Goal: Task Accomplishment & Management: Use online tool/utility

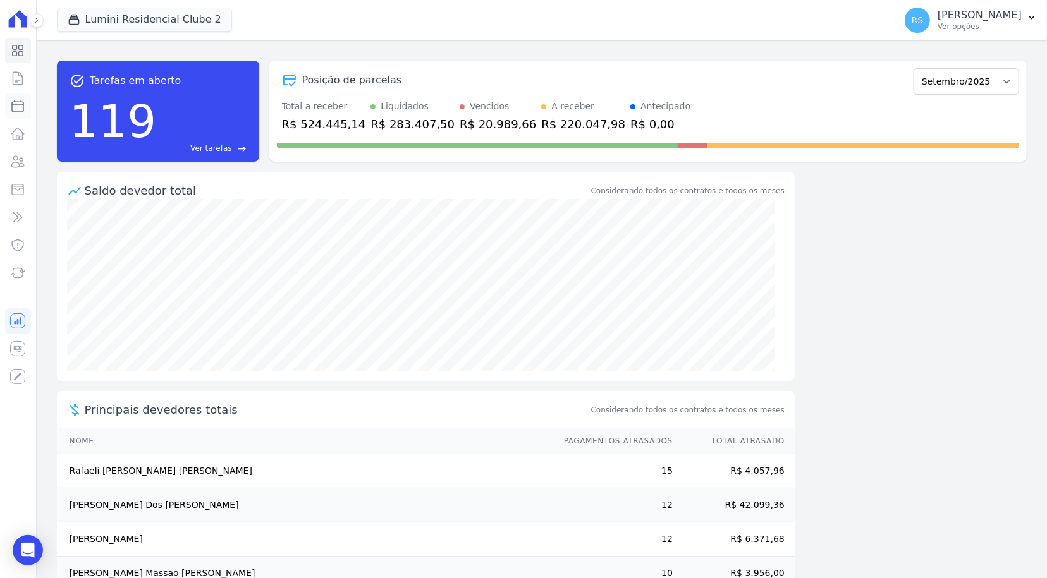
click at [13, 107] on icon at bounding box center [17, 106] width 15 height 15
select select
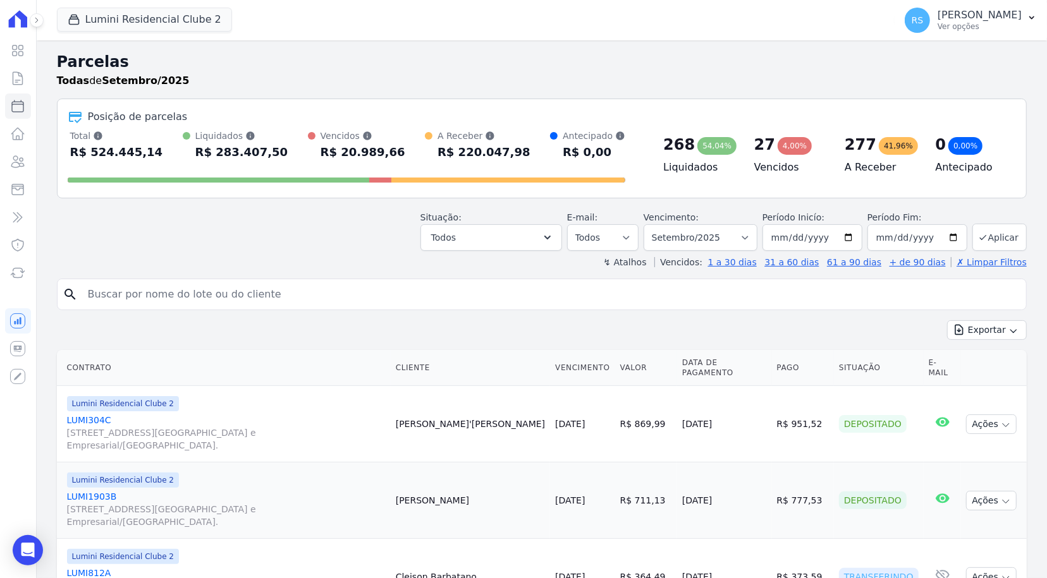
drag, startPoint x: 229, startPoint y: 300, endPoint x: 221, endPoint y: 296, distance: 9.1
click at [229, 299] on input "search" at bounding box center [550, 294] width 941 height 25
click at [279, 302] on input "search" at bounding box center [550, 294] width 941 height 25
type input "[PERSON_NAME]"
select select
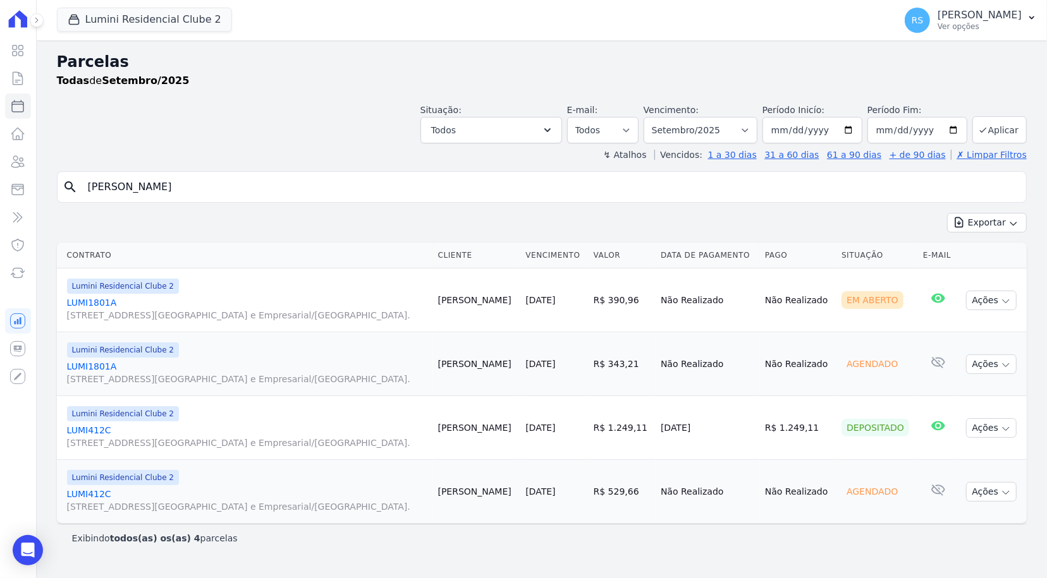
click at [99, 302] on link "LUMI1801A [STREET_ADDRESS][GEOGRAPHIC_DATA] e Empresarial/[GEOGRAPHIC_DATA]." at bounding box center [247, 308] width 361 height 25
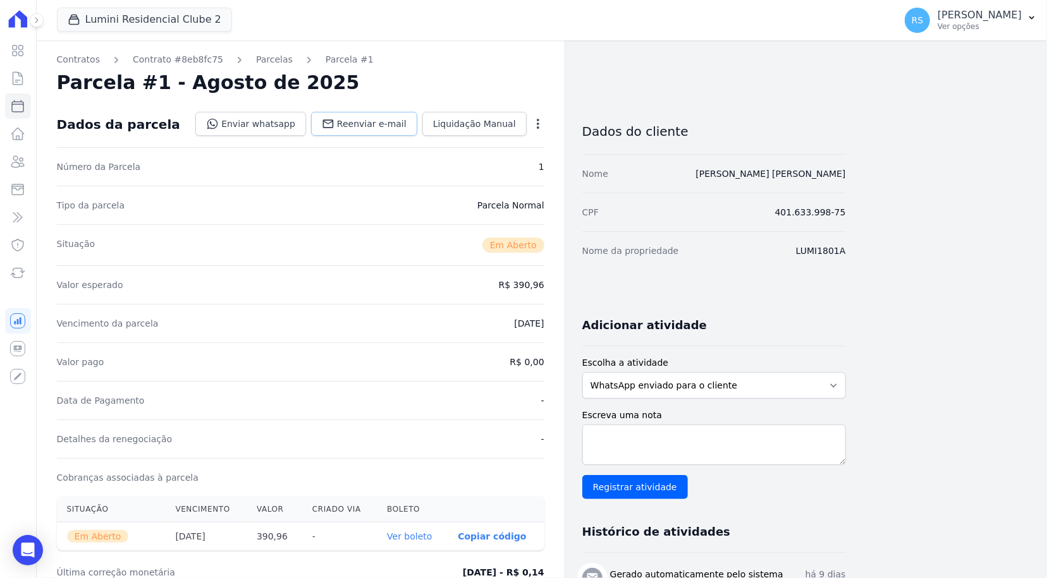
click at [381, 123] on span "Reenviar e-mail" at bounding box center [372, 124] width 70 height 13
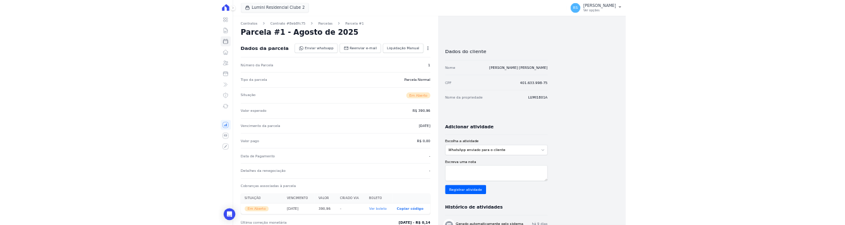
scroll to position [287, 0]
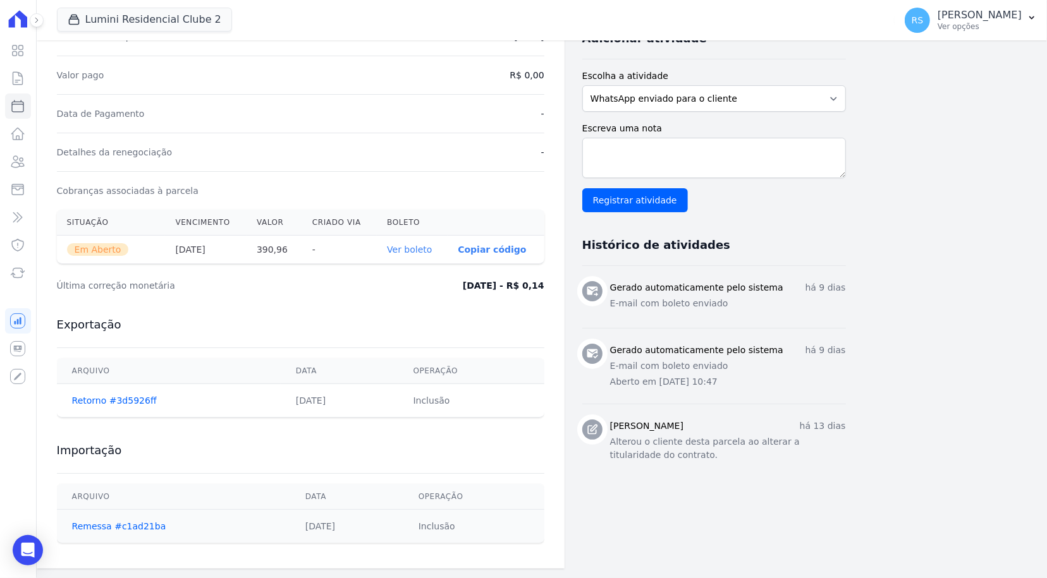
click at [937, 177] on div "Contratos Contrato #8eb8fc75 [GEOGRAPHIC_DATA] Parcela #1 Parcela #1 - Agosto d…" at bounding box center [532, 160] width 990 height 815
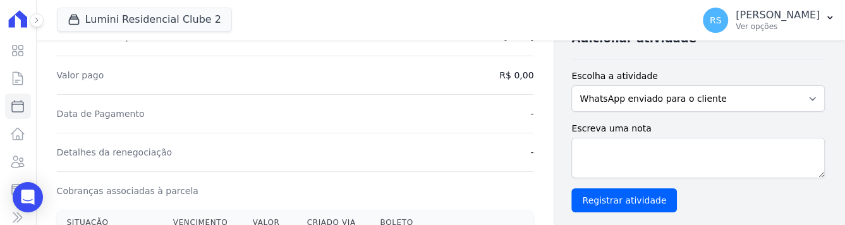
scroll to position [285, 0]
